Goal: Task Accomplishment & Management: Manage account settings

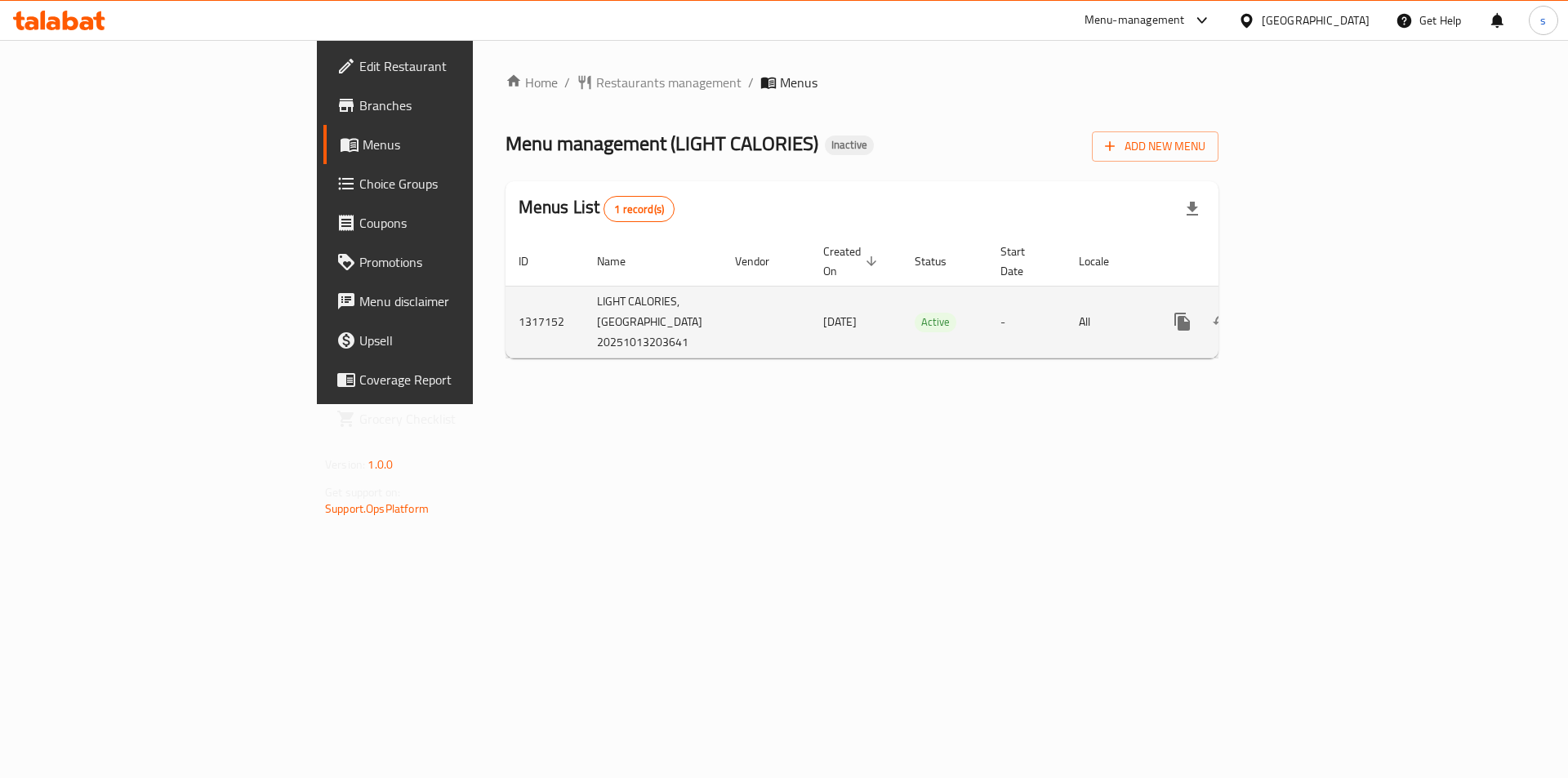
click at [1307, 315] on icon "enhanced table" at bounding box center [1300, 322] width 14 height 14
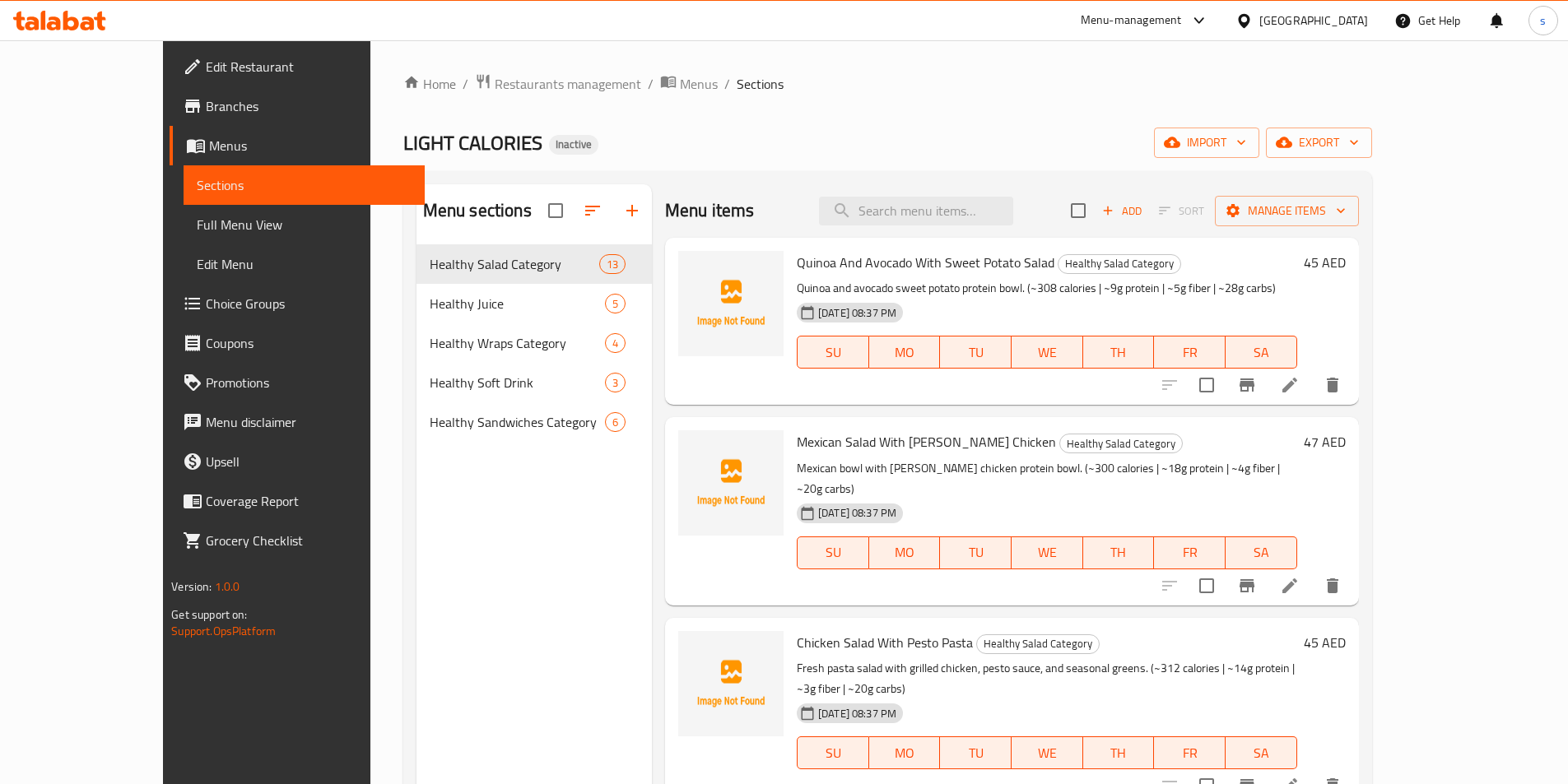
click at [209, 143] on span "Menus" at bounding box center [310, 146] width 202 height 20
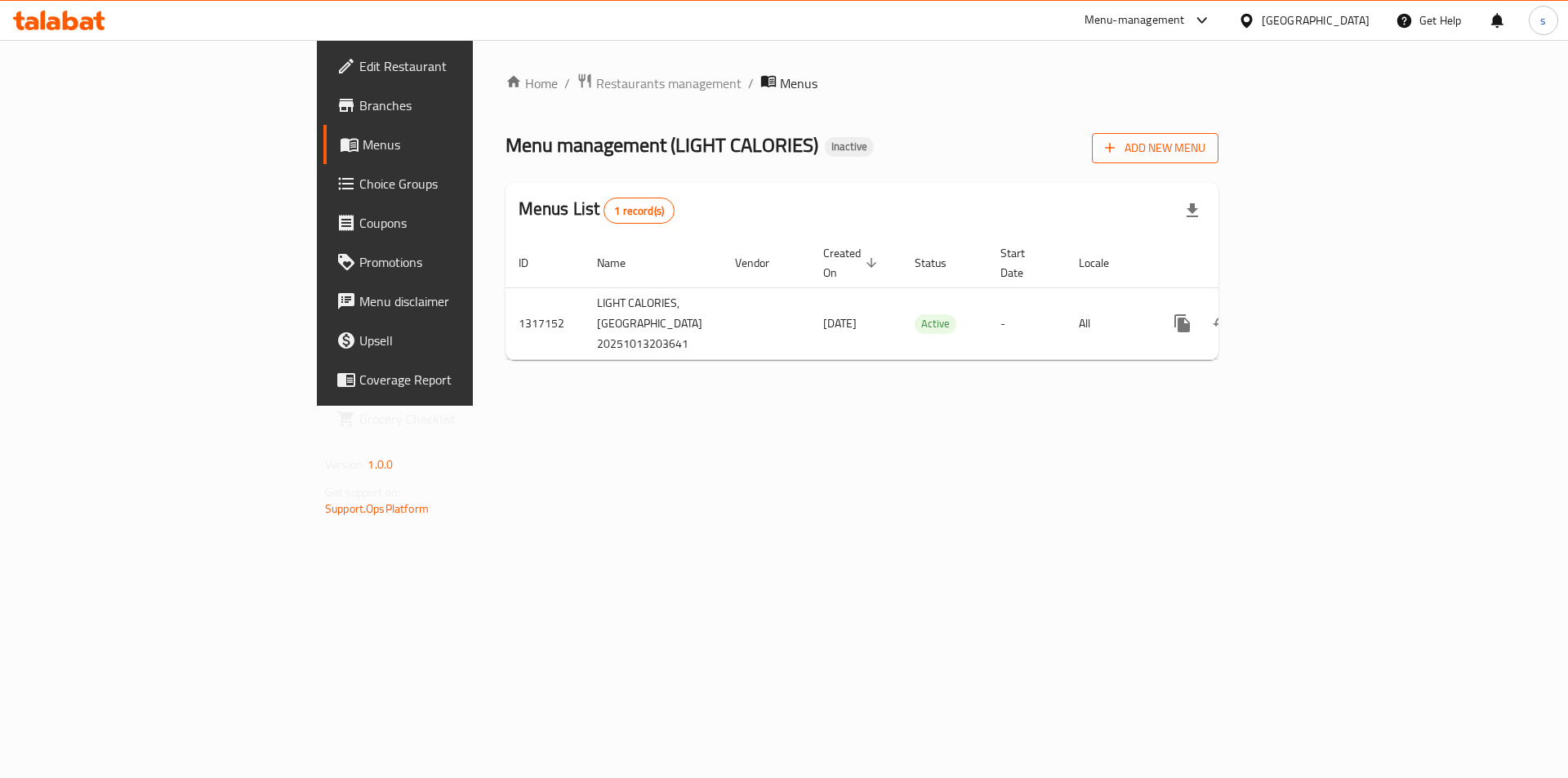
click at [1205, 147] on span "Add New Menu" at bounding box center [1155, 148] width 100 height 21
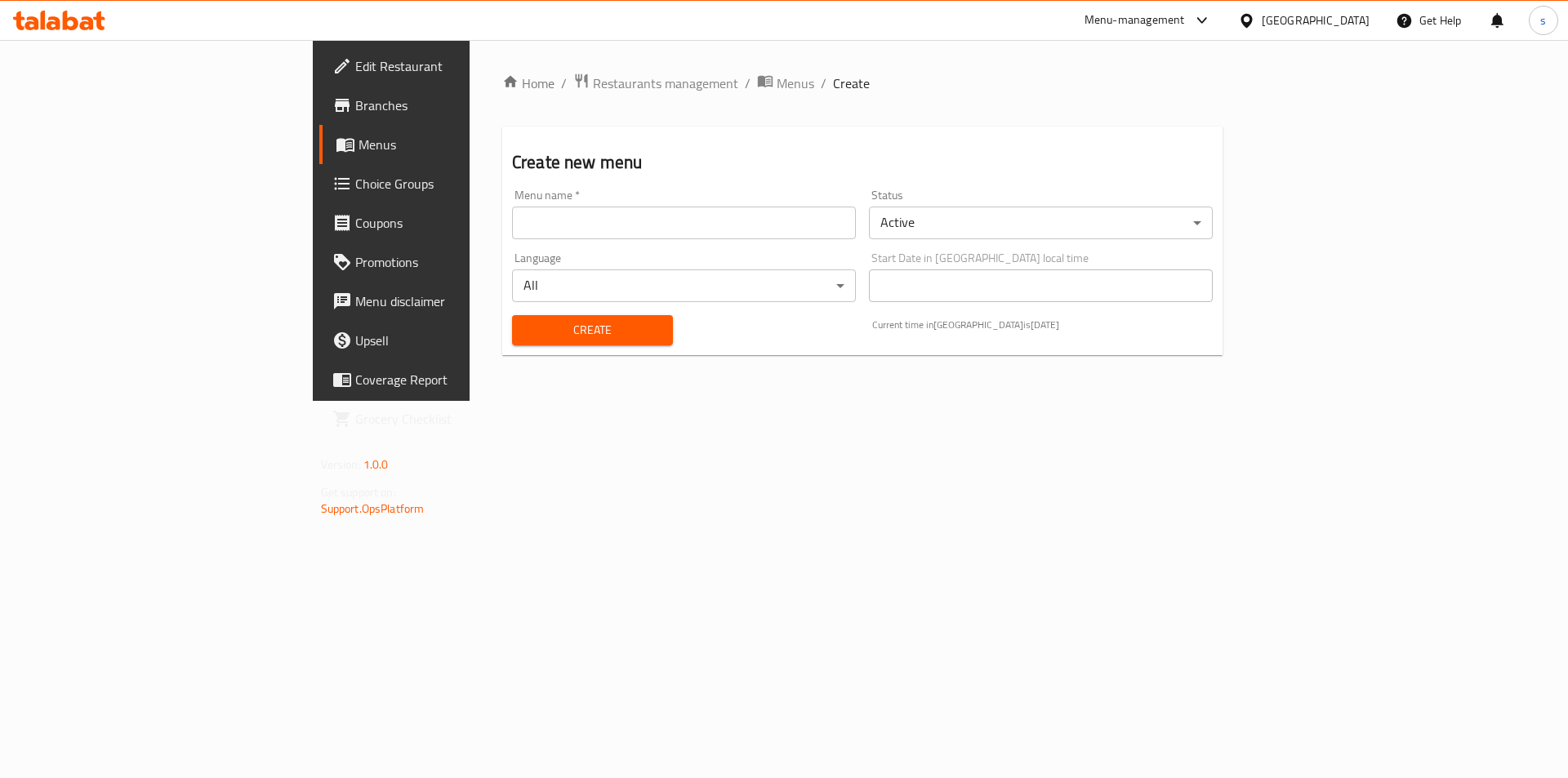
drag, startPoint x: 672, startPoint y: 239, endPoint x: 536, endPoint y: 285, distance: 143.6
click at [672, 239] on input "text" at bounding box center [684, 223] width 344 height 33
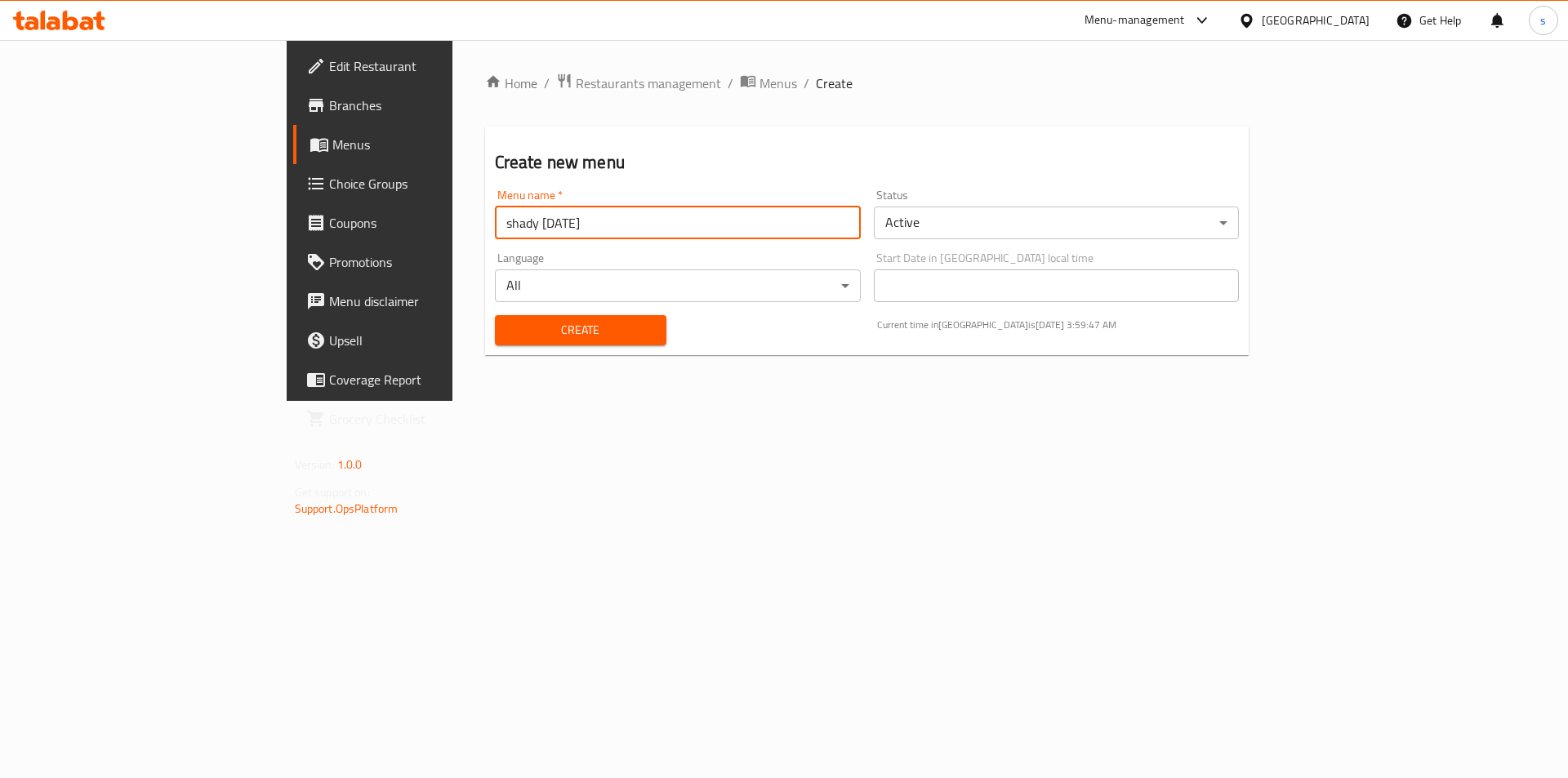
type input "shady [DATE]"
click at [495, 315] on button "Create" at bounding box center [581, 329] width 172 height 30
click at [508, 327] on span "Create" at bounding box center [581, 330] width 146 height 21
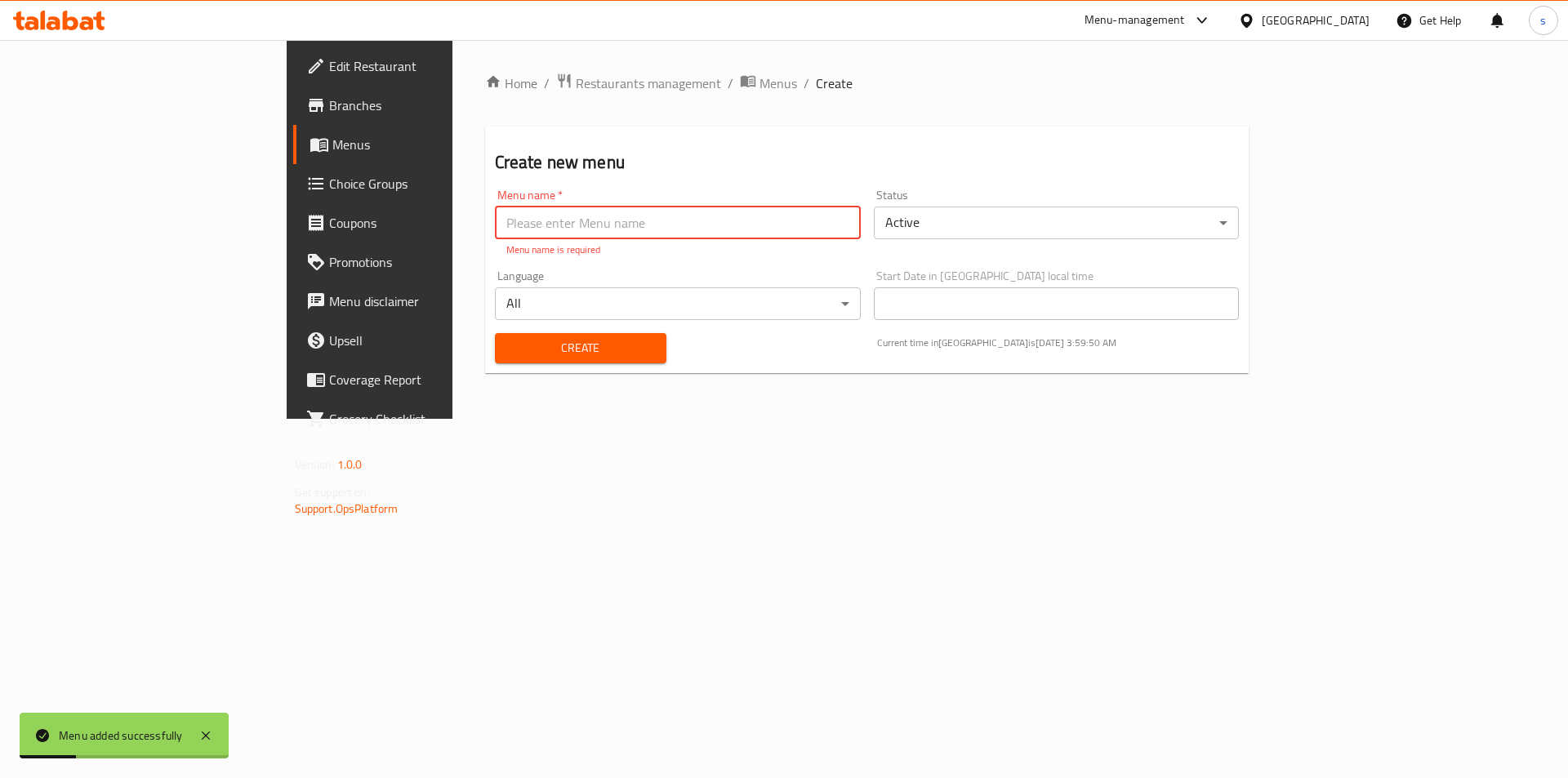
click at [332, 147] on span "Menus" at bounding box center [433, 145] width 204 height 20
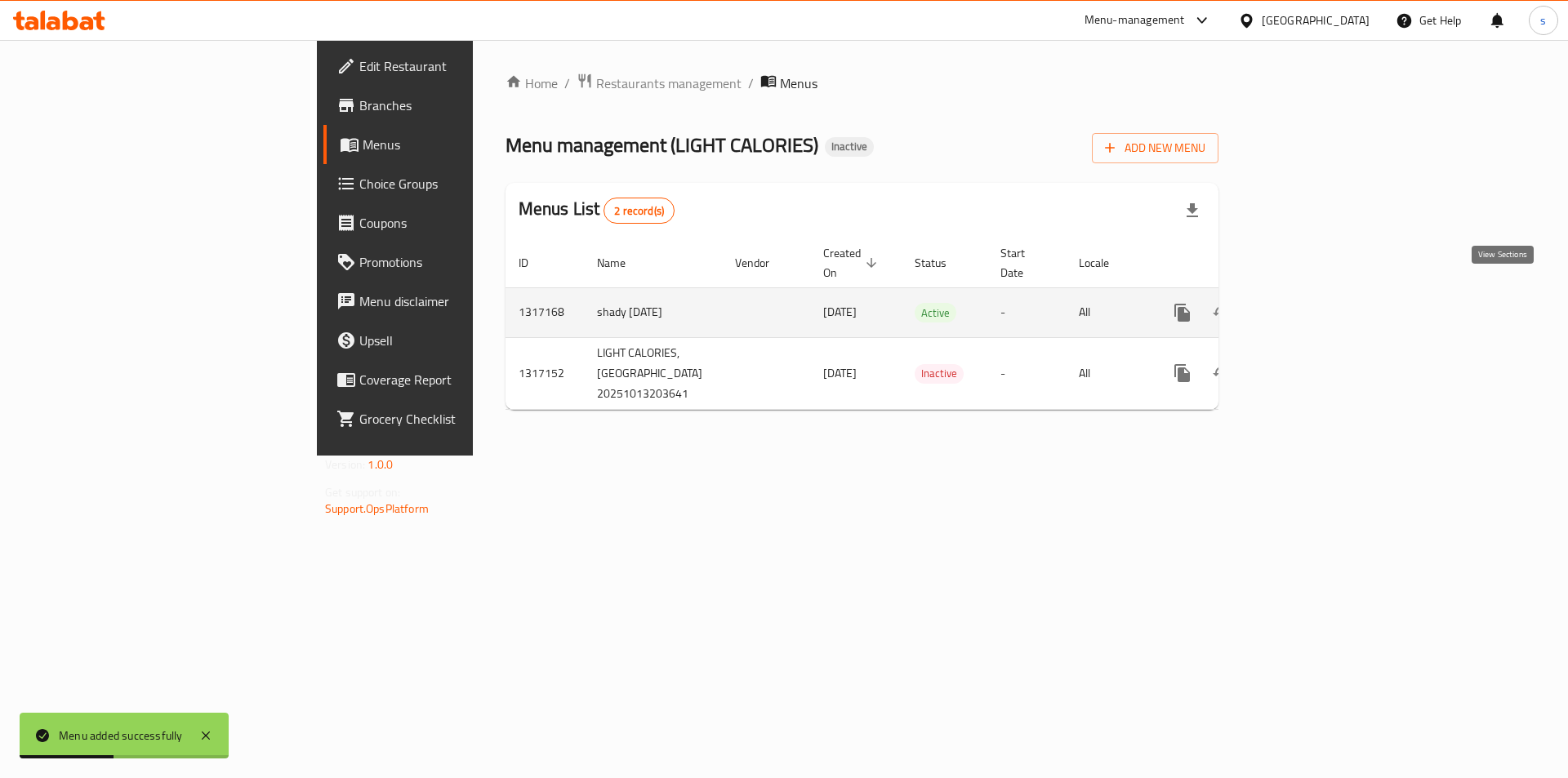
click at [1310, 303] on icon "enhanced table" at bounding box center [1300, 313] width 20 height 20
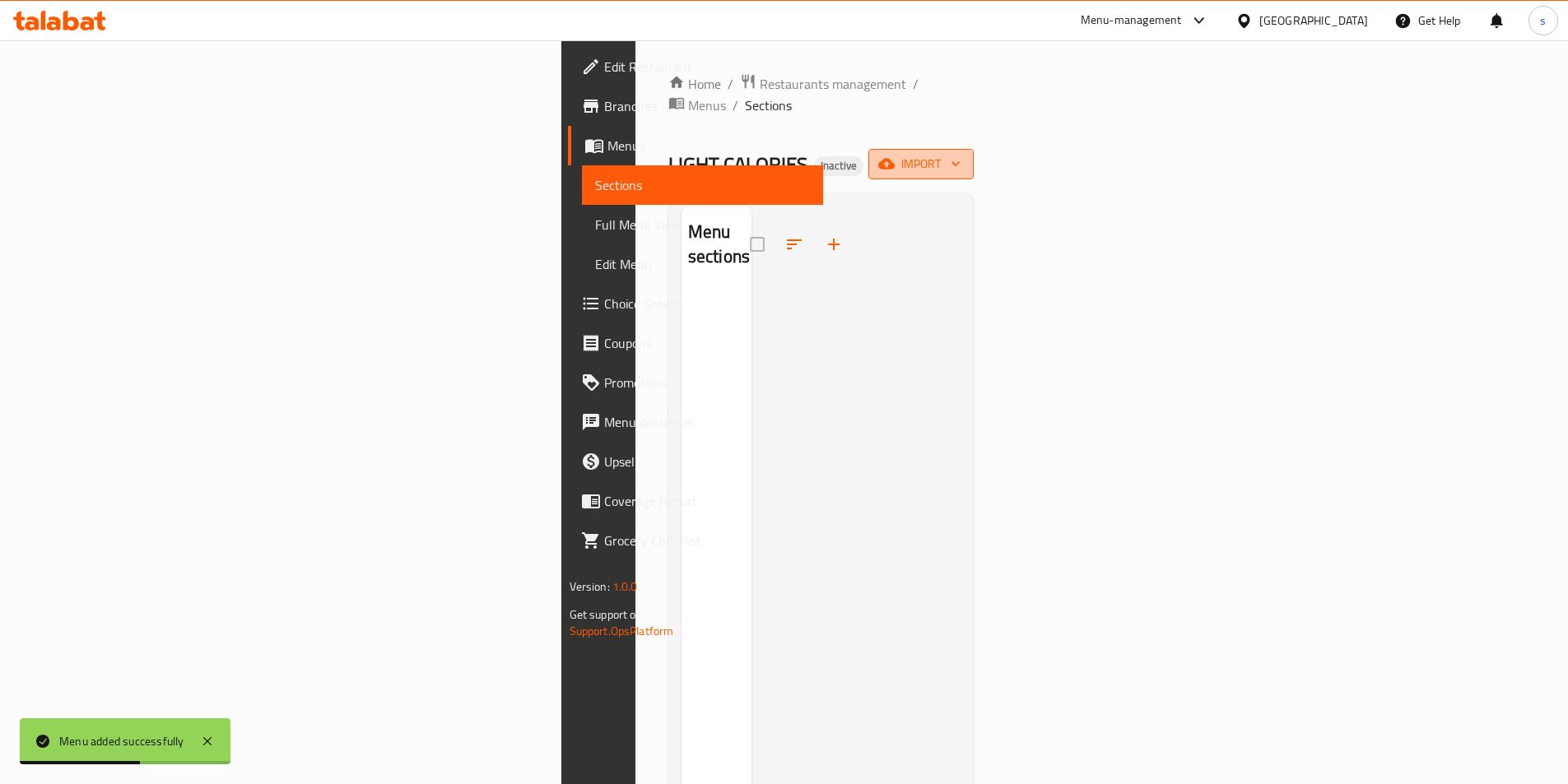
click at [960, 154] on span "import" at bounding box center [921, 164] width 79 height 21
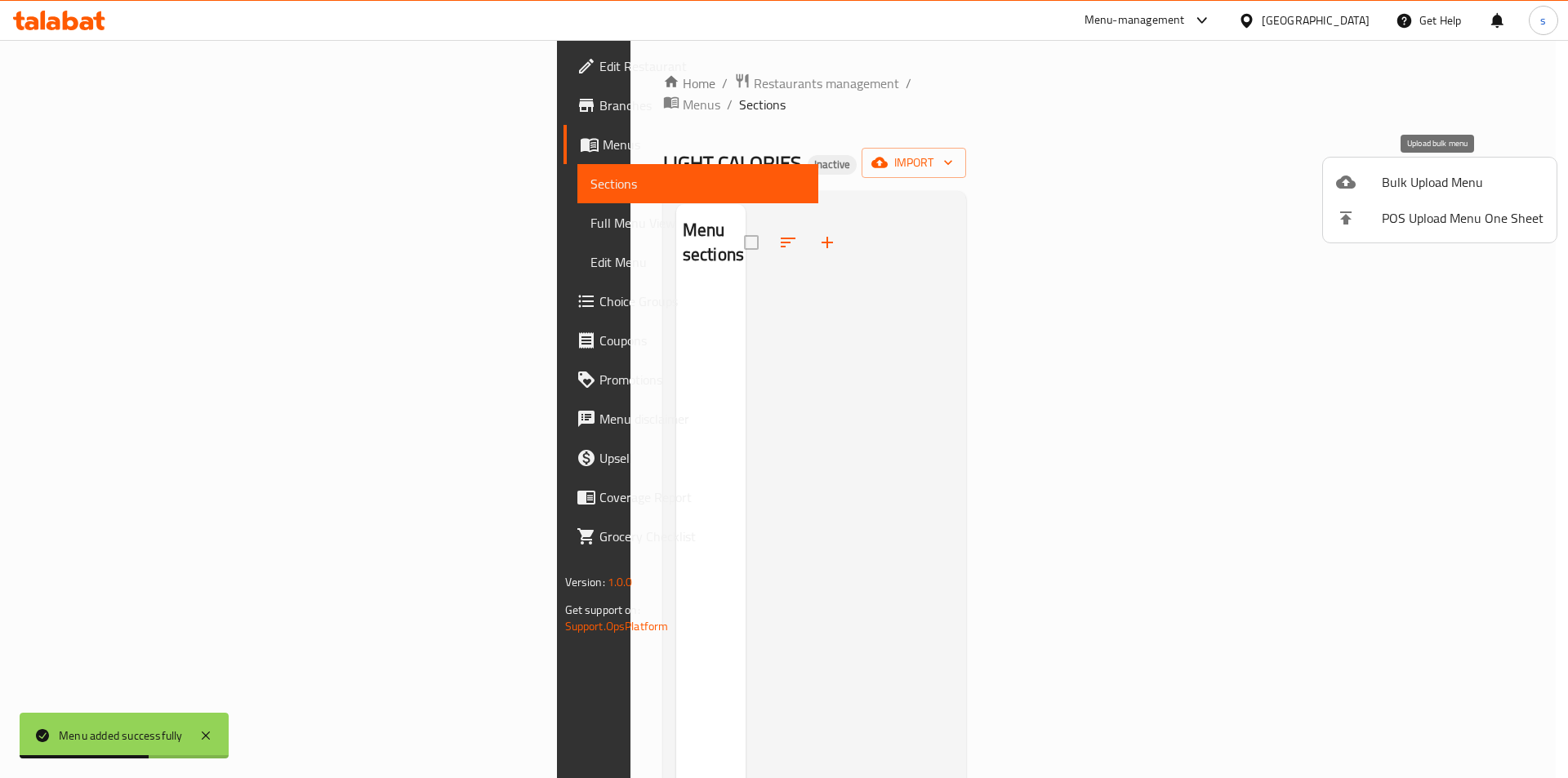
click at [1389, 173] on span "Bulk Upload Menu" at bounding box center [1462, 182] width 162 height 20
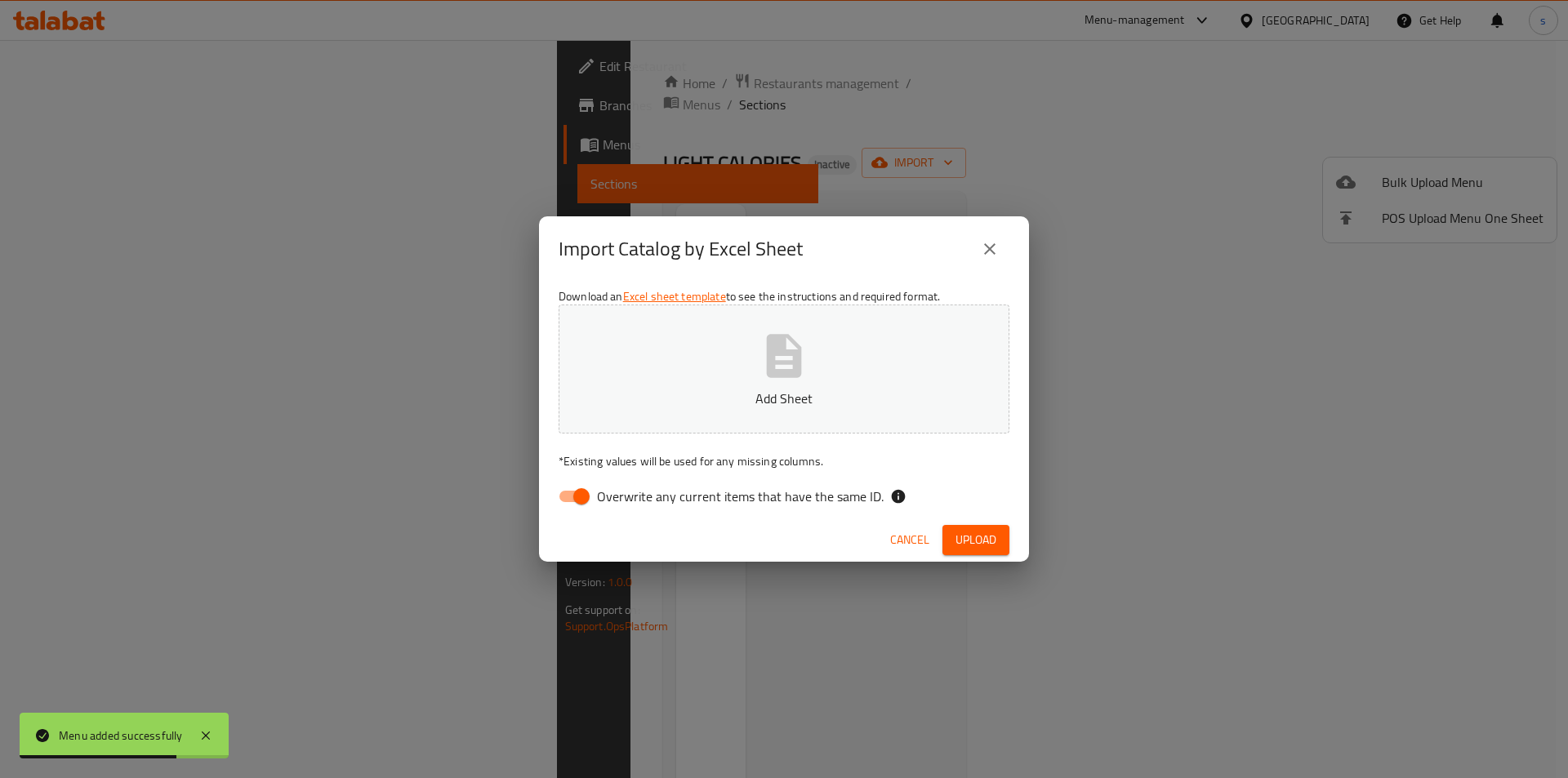
click at [586, 496] on input "Overwrite any current items that have the same ID." at bounding box center [581, 497] width 93 height 31
checkbox input "false"
click at [984, 533] on span "Upload" at bounding box center [975, 540] width 41 height 21
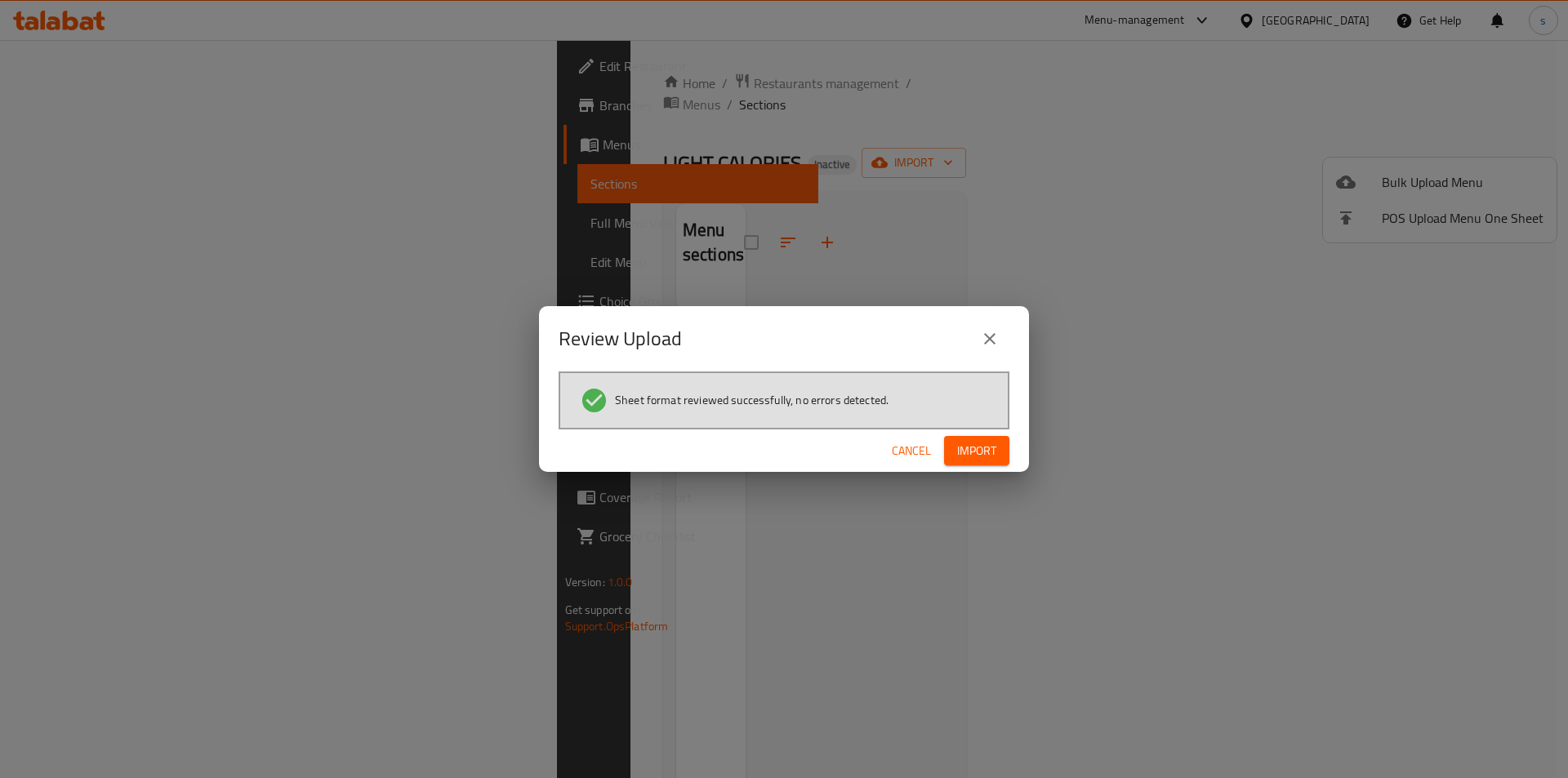
click at [981, 443] on span "Import" at bounding box center [976, 451] width 39 height 21
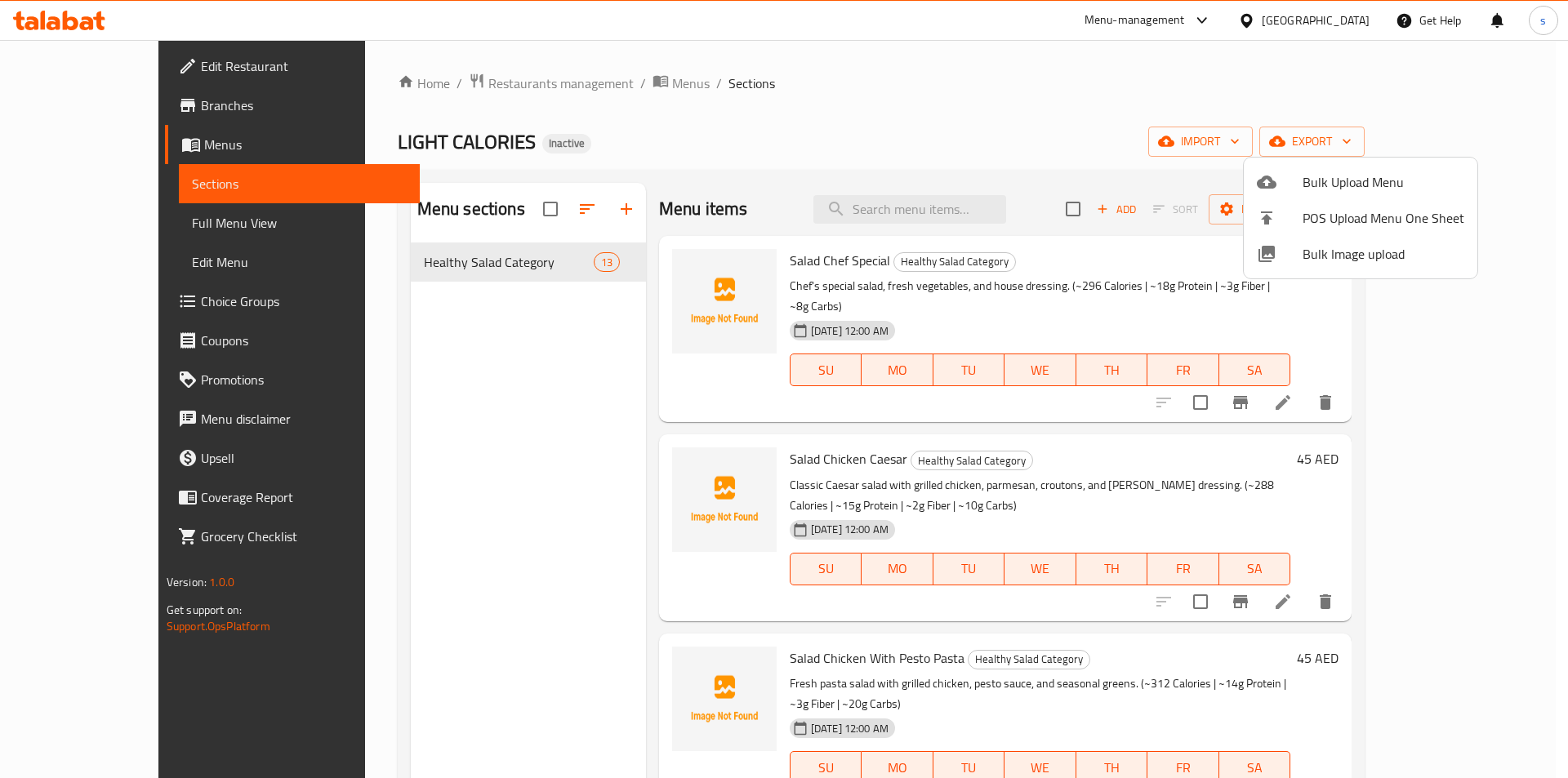
click at [397, 373] on div at bounding box center [784, 389] width 1568 height 778
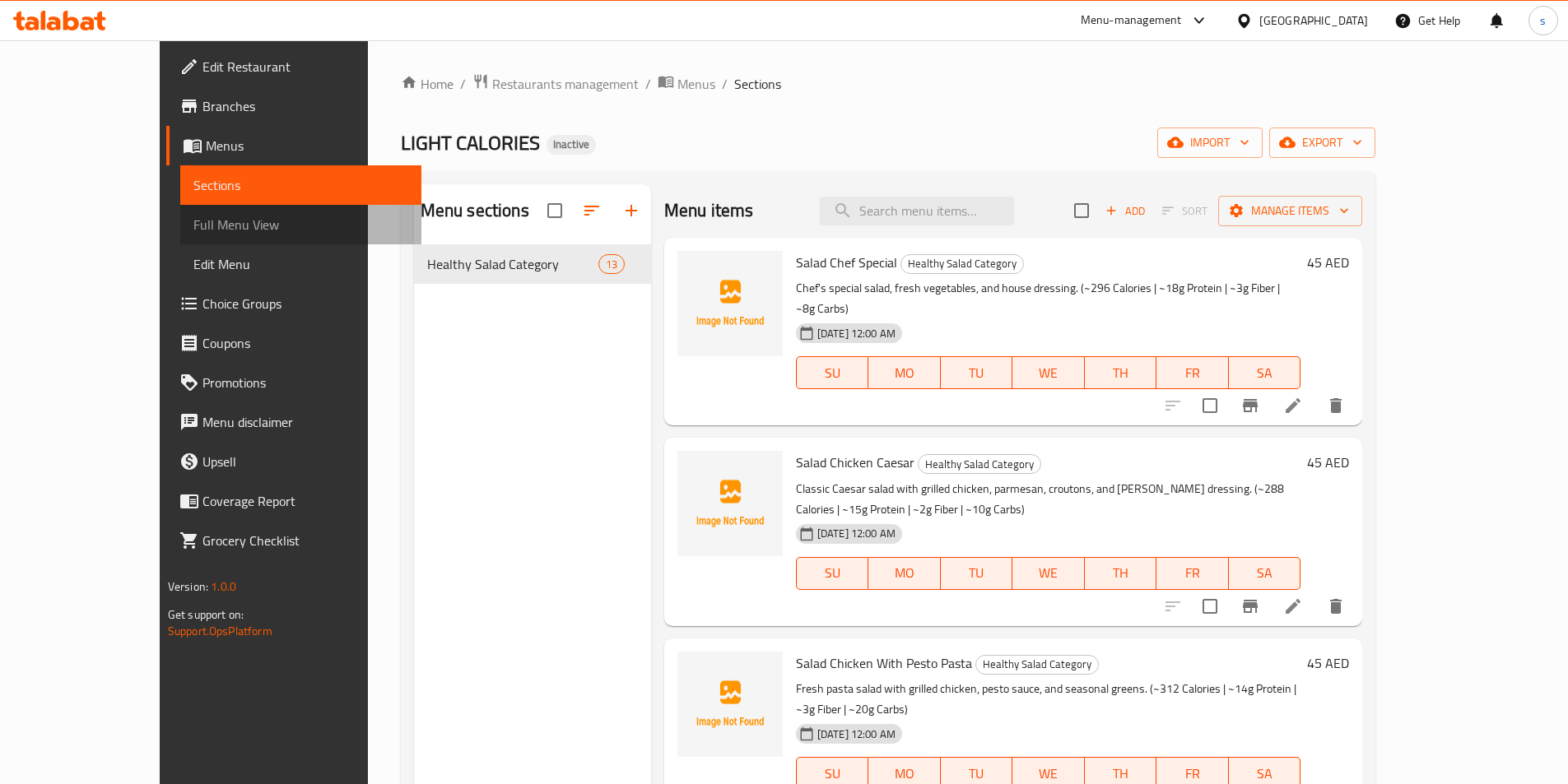
click at [193, 229] on span "Full Menu View" at bounding box center [301, 225] width 215 height 20
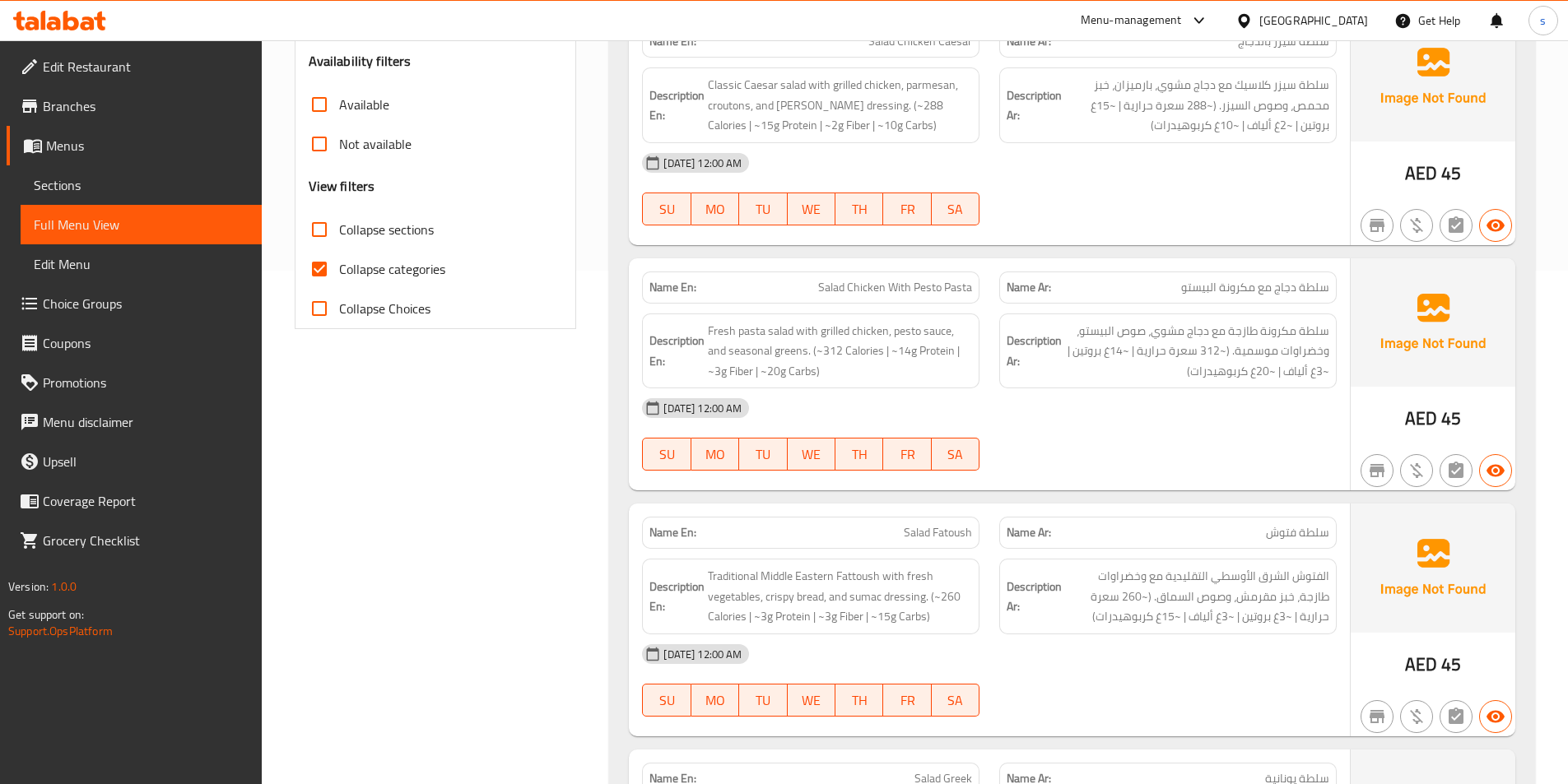
scroll to position [658, 0]
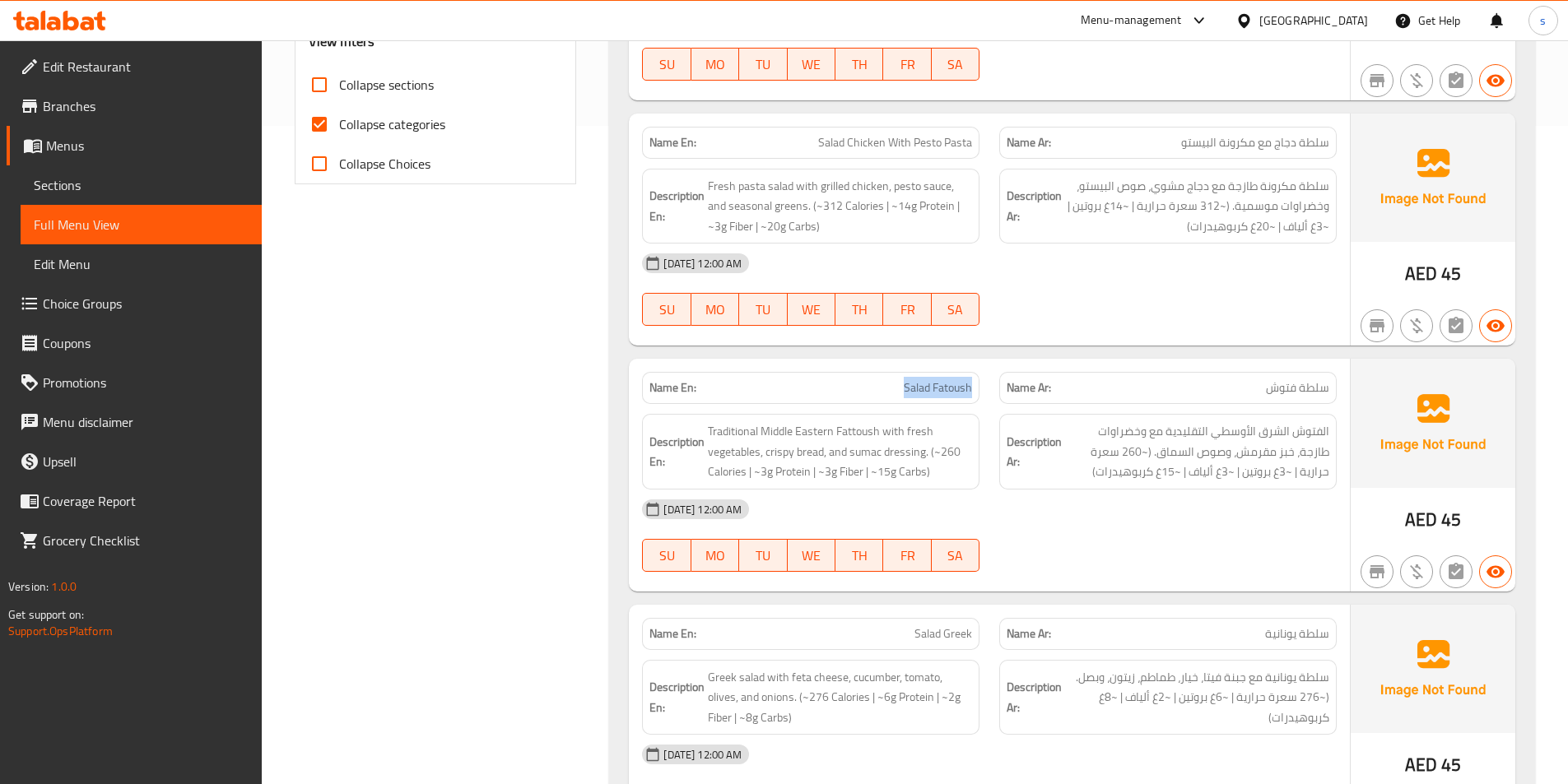
drag, startPoint x: 894, startPoint y: 384, endPoint x: 974, endPoint y: 388, distance: 80.1
click at [974, 388] on div "Name En: Salad Fatoush" at bounding box center [810, 387] width 337 height 32
copy span "Salad Fatoush"
click at [79, 191] on span "Sections" at bounding box center [141, 185] width 215 height 20
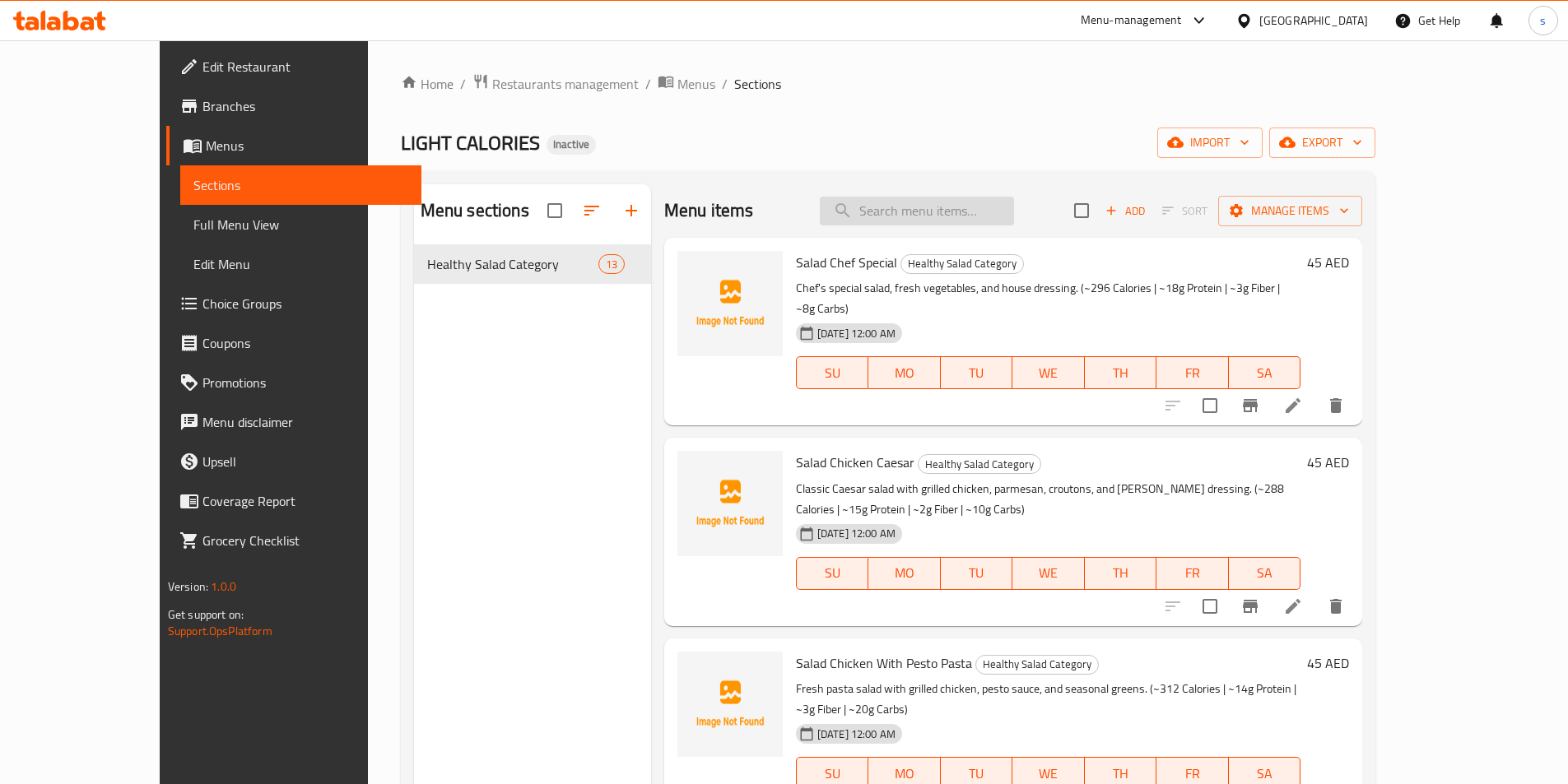
click at [931, 209] on input "search" at bounding box center [916, 211] width 194 height 29
paste input "Salad Fatoush"
type input "Salad Fatoush"
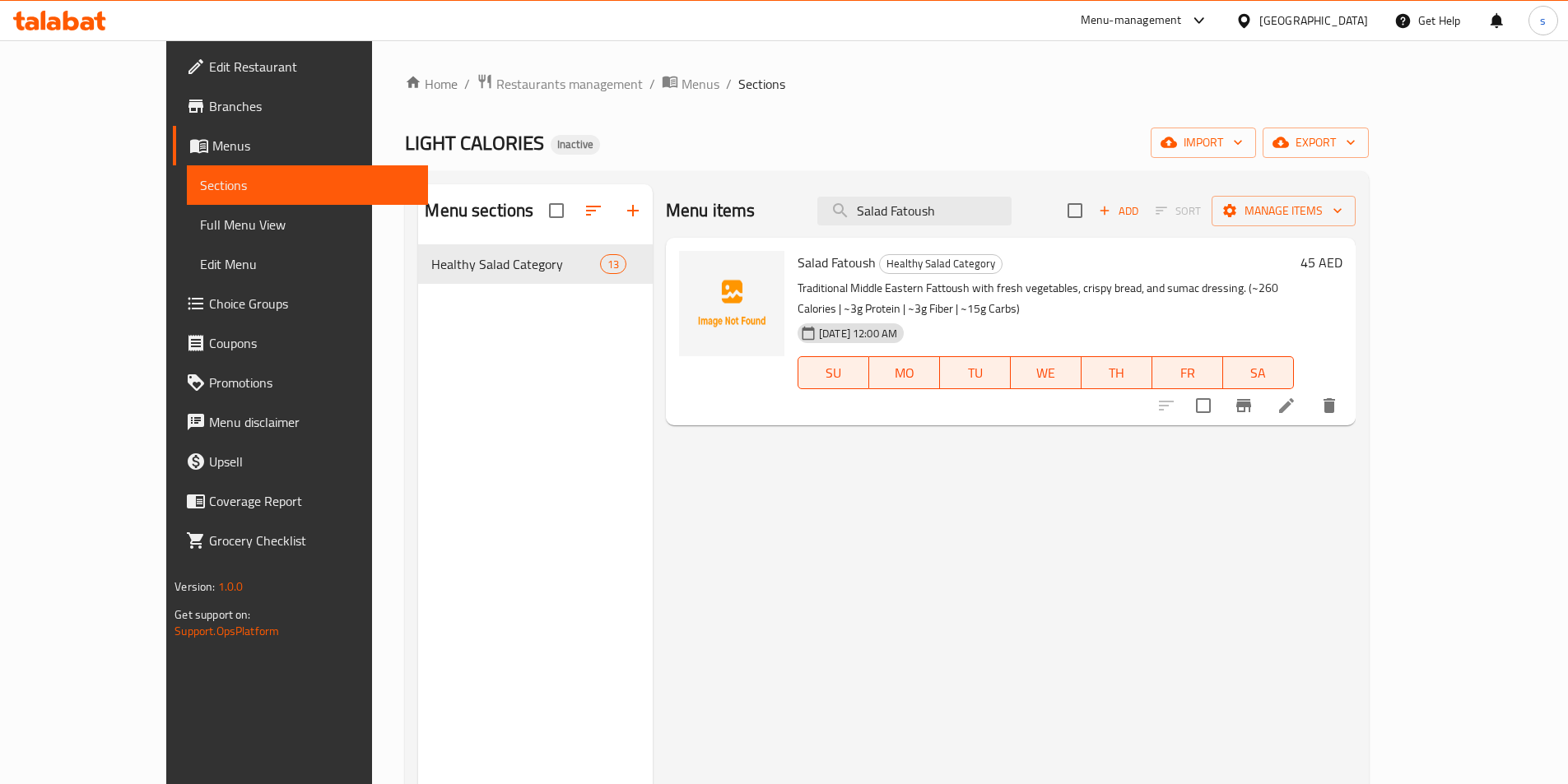
click at [1294, 398] on icon at bounding box center [1286, 406] width 15 height 15
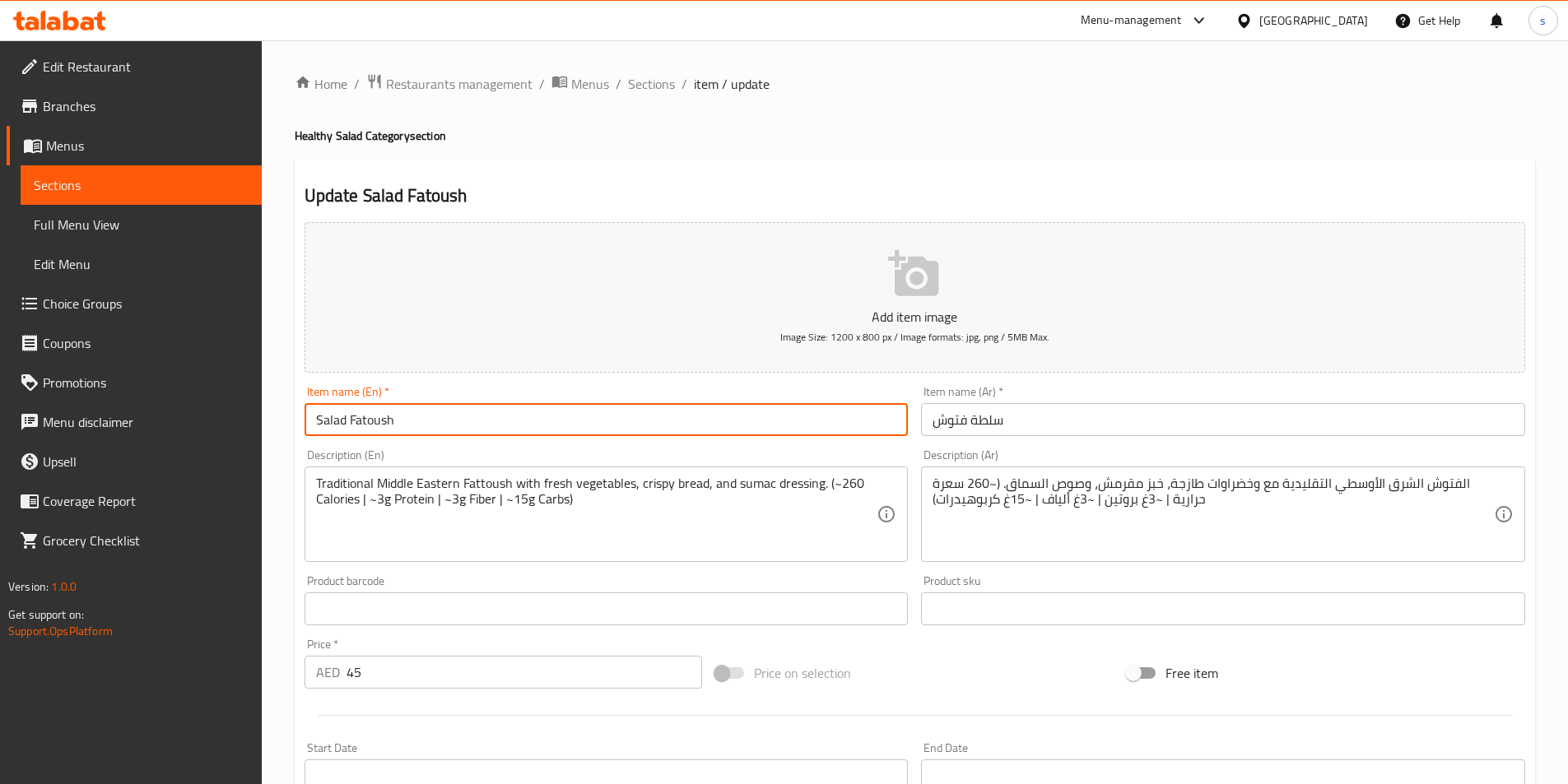
click at [328, 419] on input "Salad Fatoush" at bounding box center [606, 419] width 604 height 33
drag, startPoint x: 328, startPoint y: 419, endPoint x: 351, endPoint y: 445, distance: 34.7
click at [327, 419] on input "Salad Fatoush" at bounding box center [606, 419] width 604 height 33
click at [313, 483] on div "Traditional Middle Eastern Fattoush with fresh vegetables, crispy bread, and su…" at bounding box center [606, 514] width 604 height 96
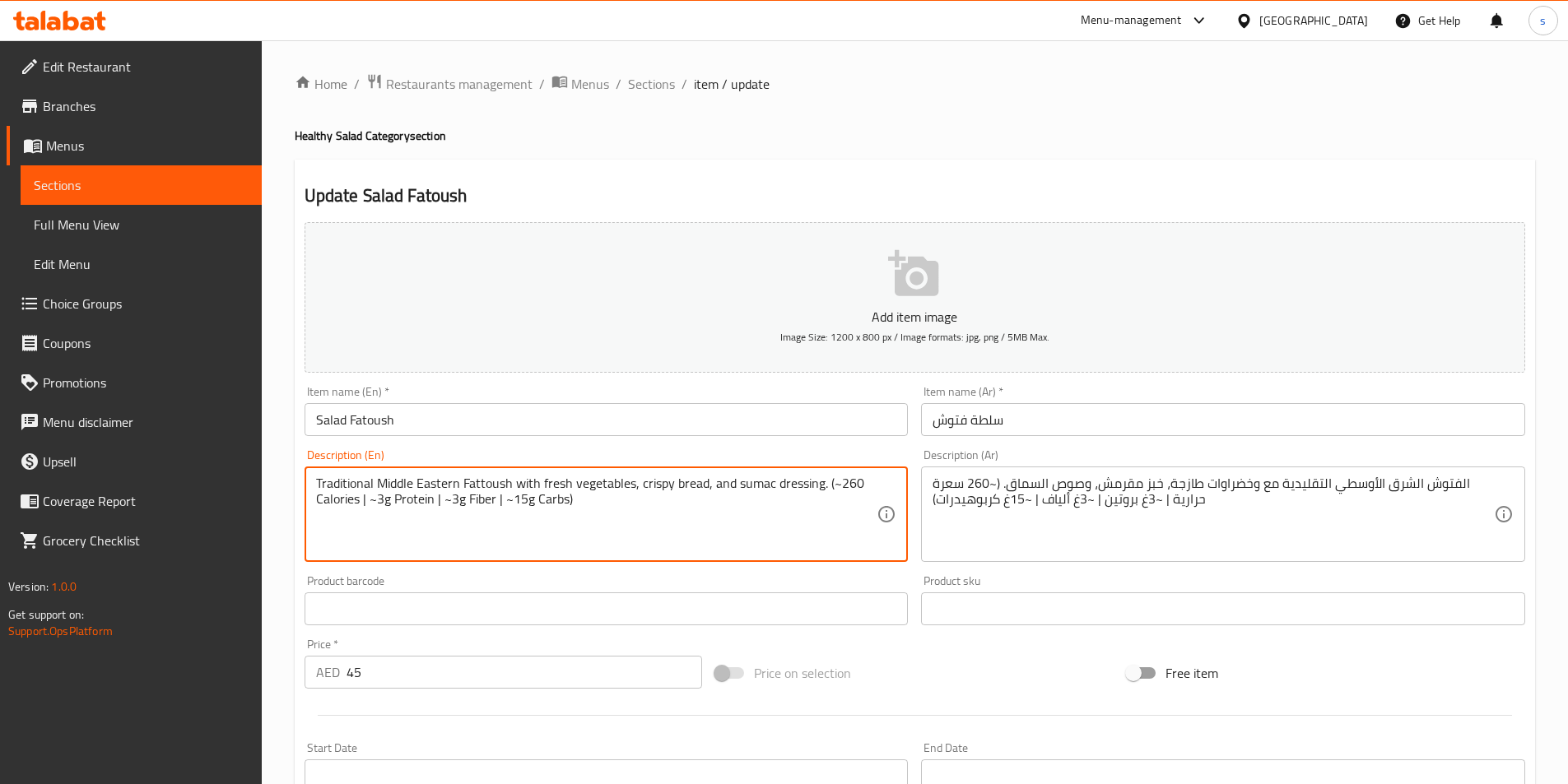
click at [512, 480] on textarea "Traditional Middle Eastern Fattoush with fresh vegetables, crispy bread, and su…" at bounding box center [597, 515] width 562 height 78
paste textarea "Salad"
type textarea "Traditional Middle Eastern Fattoush Salad with fresh vegetables, crispy bread, …"
click at [988, 421] on input "سلطة فتوش" at bounding box center [1222, 419] width 604 height 33
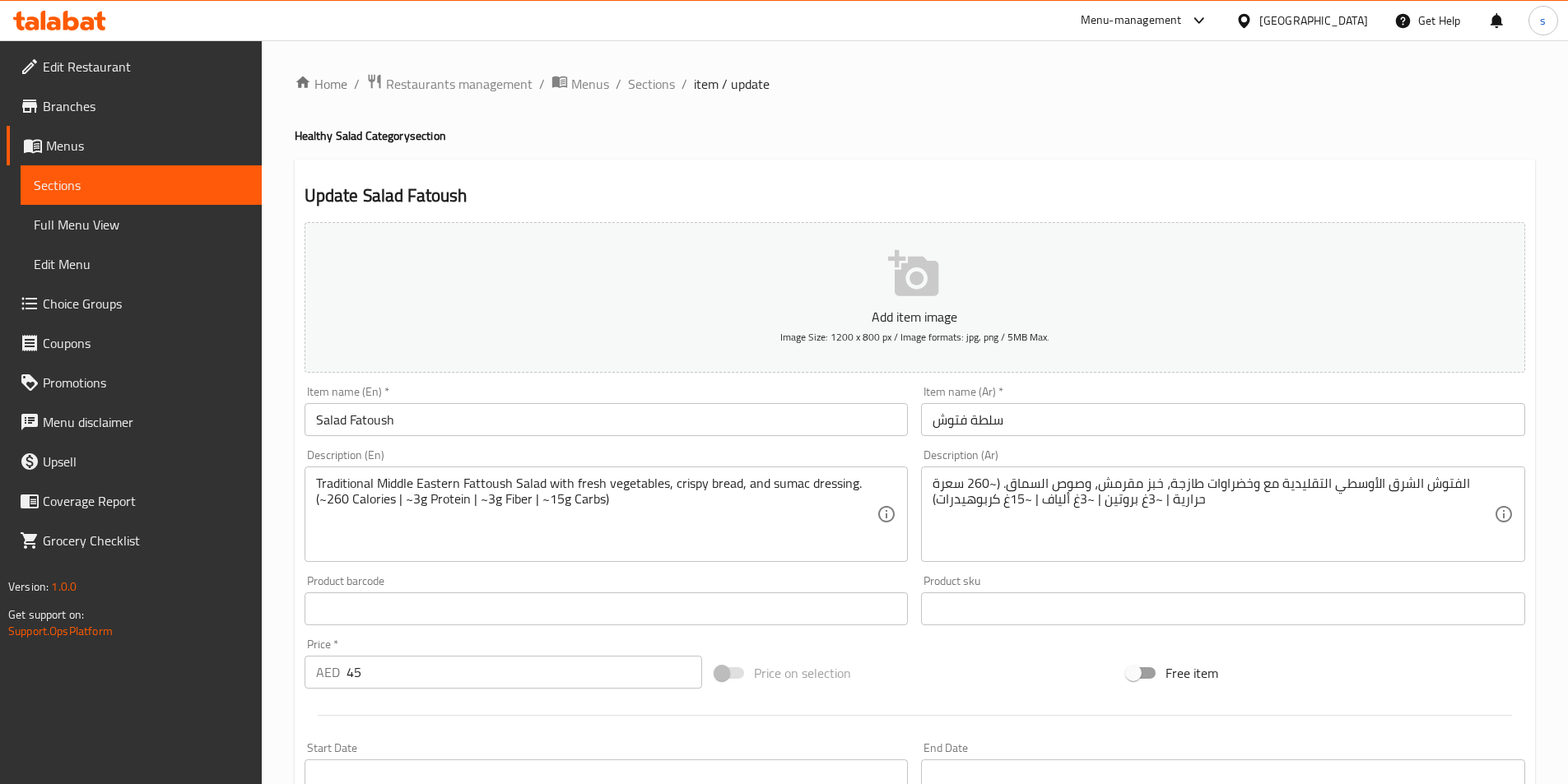
click at [1500, 480] on div "الفتوش الشرق الأوسطي التقليدية مع وخضراوات طازجة، خبز مقرمش، وصوص السماق. (~260…" at bounding box center [1222, 514] width 604 height 96
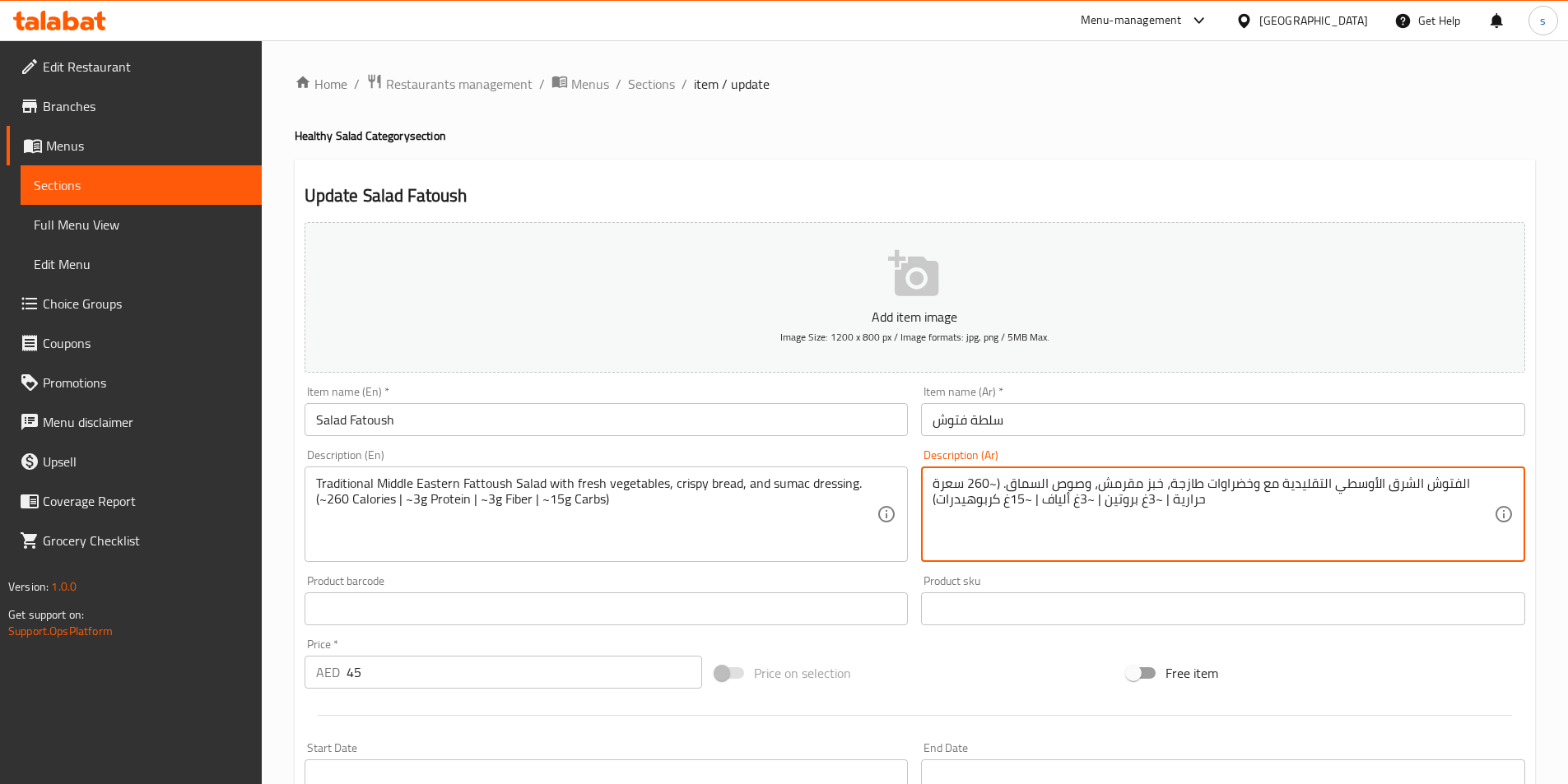
paste textarea "سلطة"
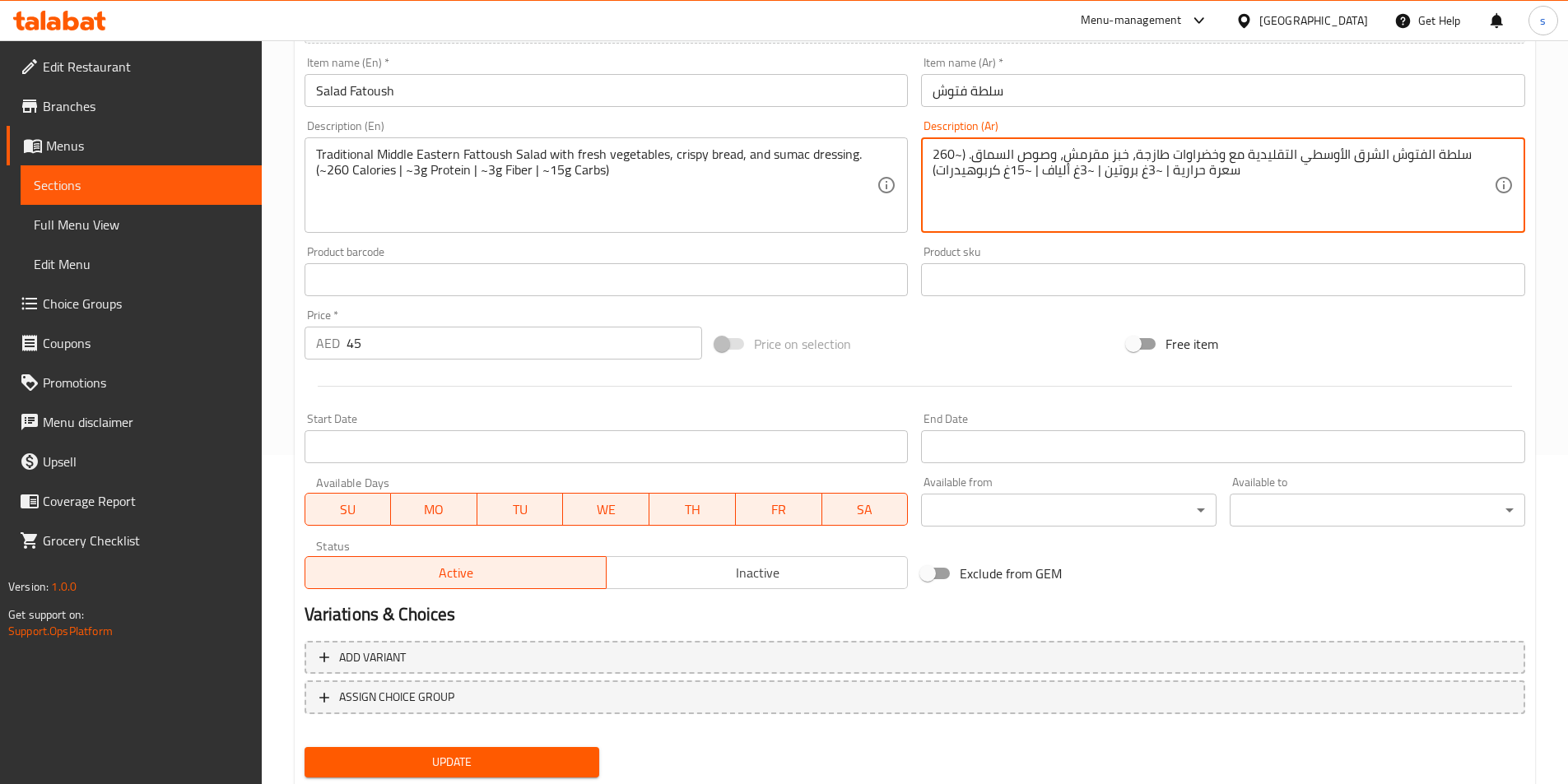
scroll to position [378, 0]
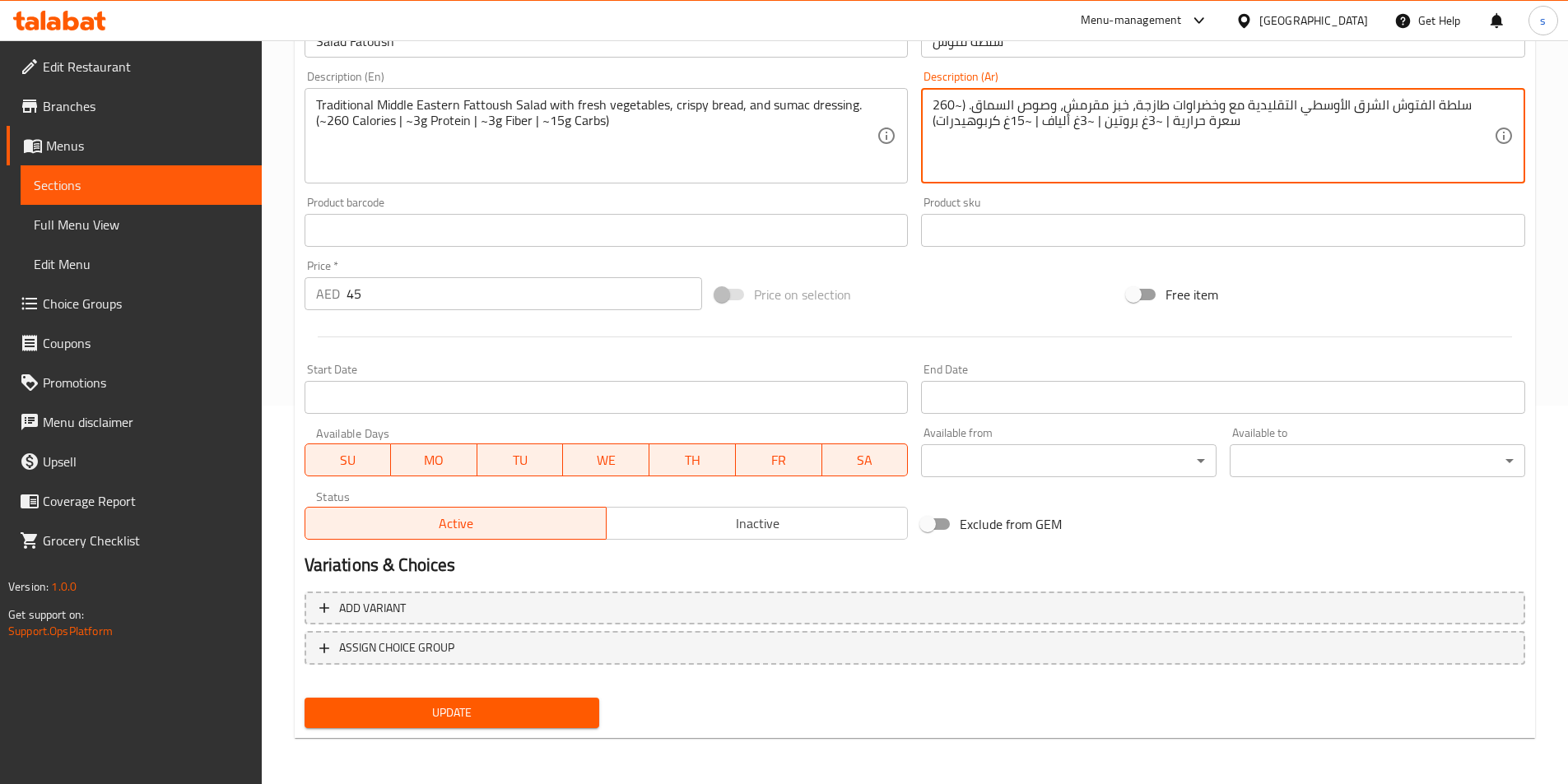
type textarea "سلطة الفتوش الشرق الأوسطي التقليدية مع وخضراوات طازجة، خبز مقرمش، وصوص السماق. …"
click at [537, 723] on span "Update" at bounding box center [451, 713] width 269 height 21
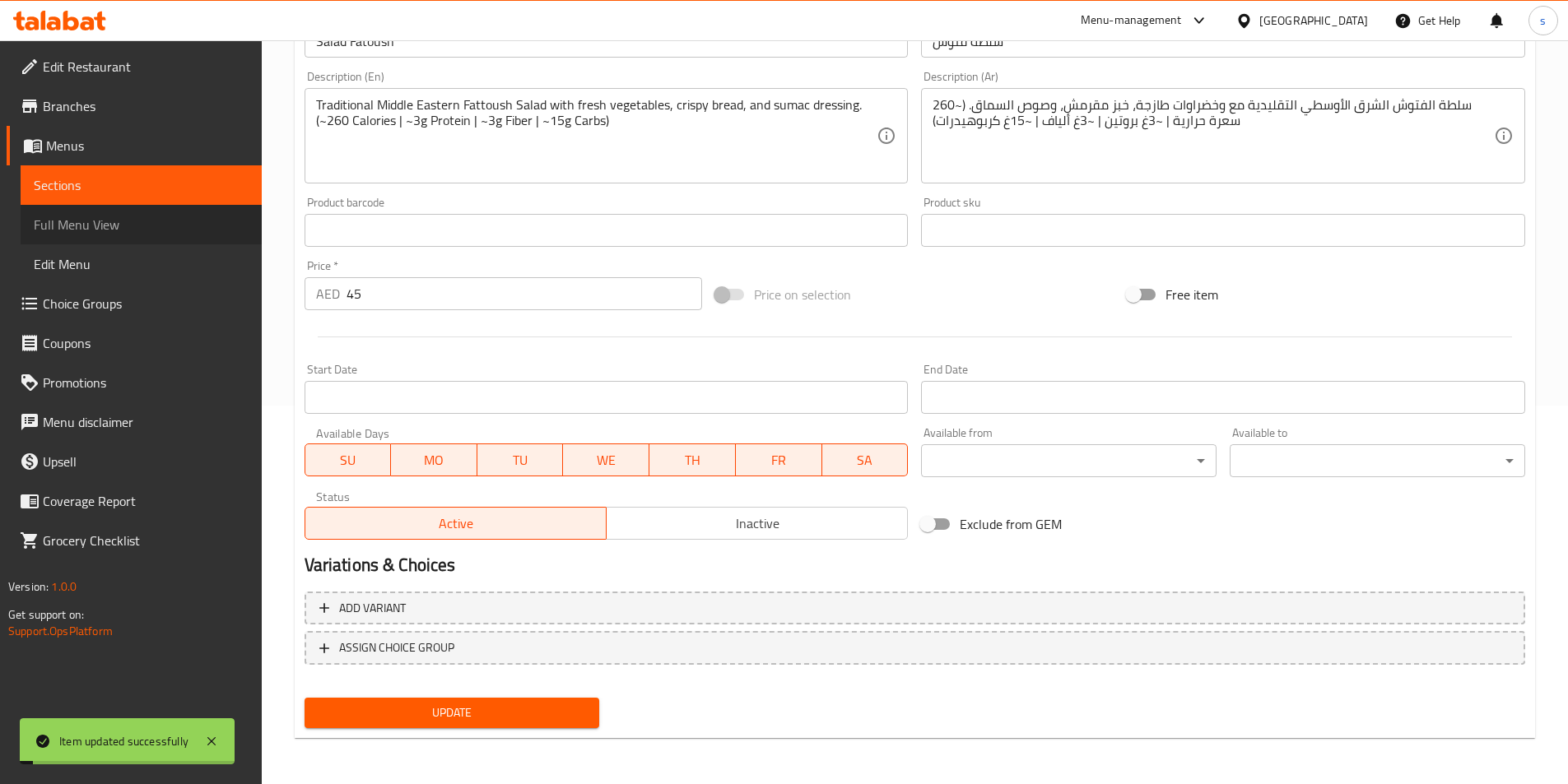
click at [93, 222] on span "Full Menu View" at bounding box center [141, 225] width 215 height 20
